Goal: Information Seeking & Learning: Learn about a topic

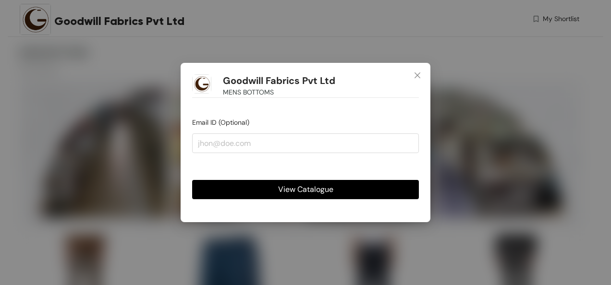
click at [314, 193] on span "View Catalogue" at bounding box center [305, 189] width 55 height 12
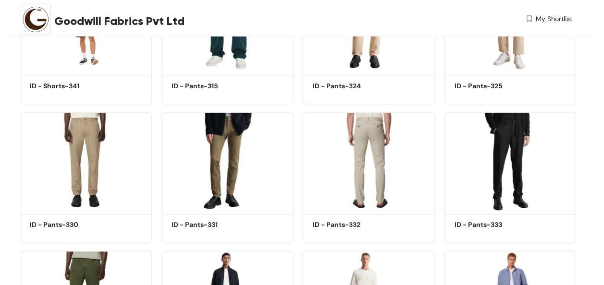
scroll to position [2739, 0]
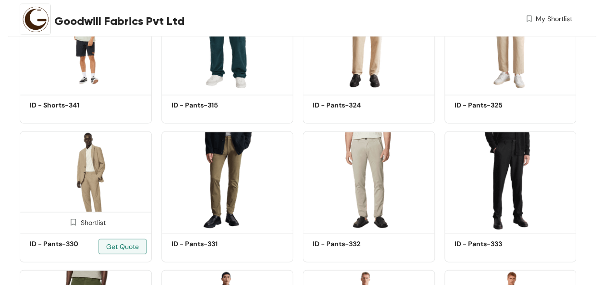
click at [60, 246] on h5 "ID - Pants-330" at bounding box center [71, 244] width 82 height 10
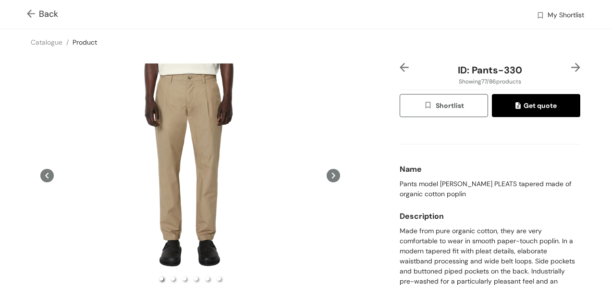
scroll to position [249, 0]
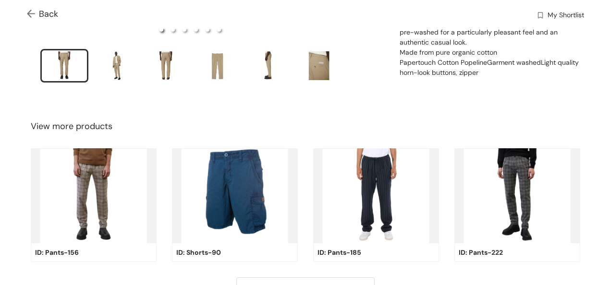
click at [247, 201] on img at bounding box center [235, 195] width 126 height 95
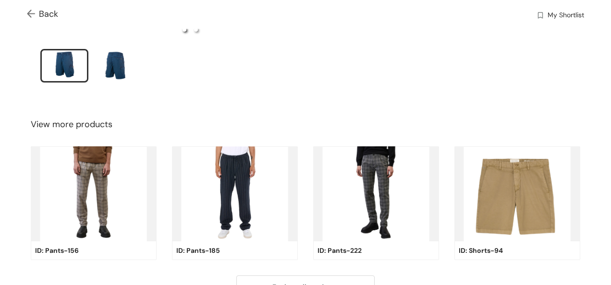
click at [498, 206] on img at bounding box center [517, 193] width 126 height 95
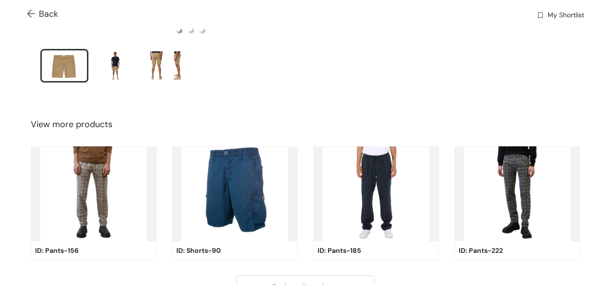
click at [70, 63] on div "slide item 1" at bounding box center [64, 65] width 43 height 29
click at [245, 175] on img at bounding box center [235, 193] width 126 height 95
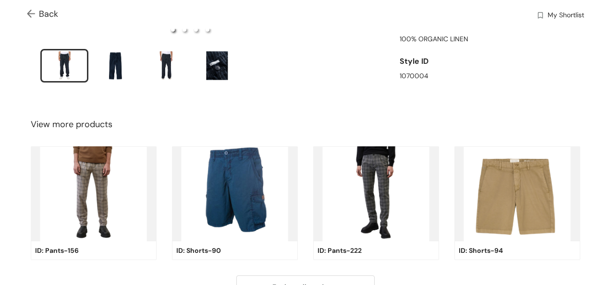
click at [245, 175] on img at bounding box center [235, 193] width 126 height 95
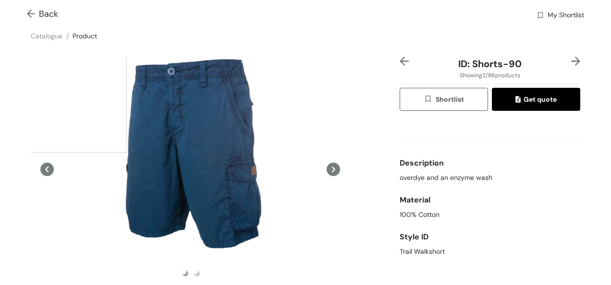
scroll to position [0, 0]
